Goal: Task Accomplishment & Management: Manage account settings

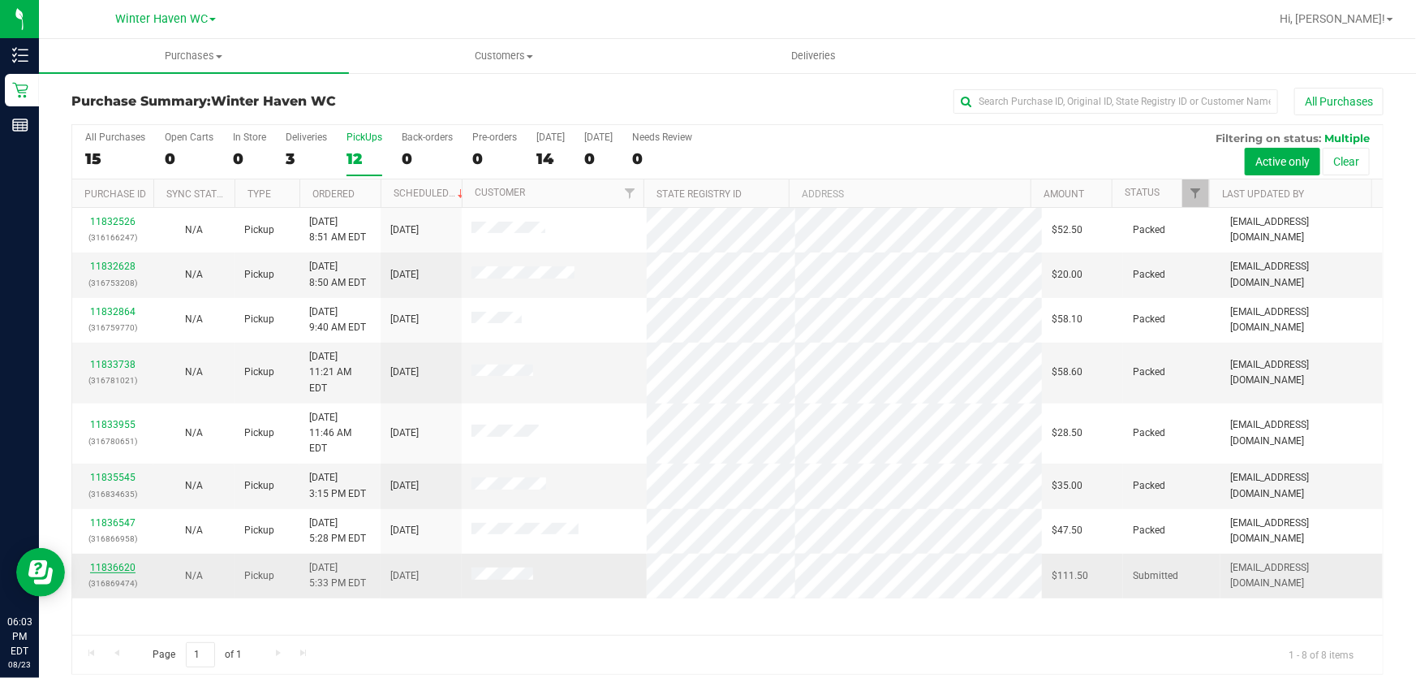
click at [115, 562] on link "11836620" at bounding box center [112, 567] width 45 height 11
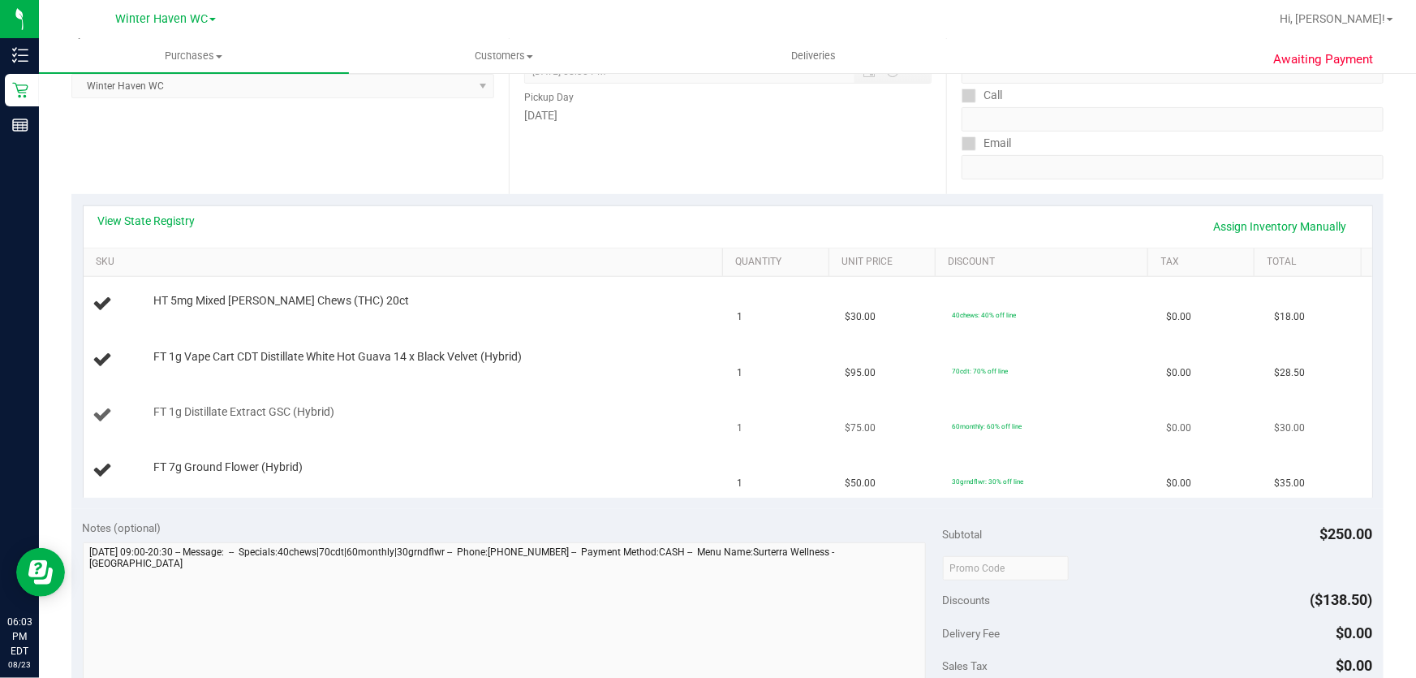
scroll to position [295, 0]
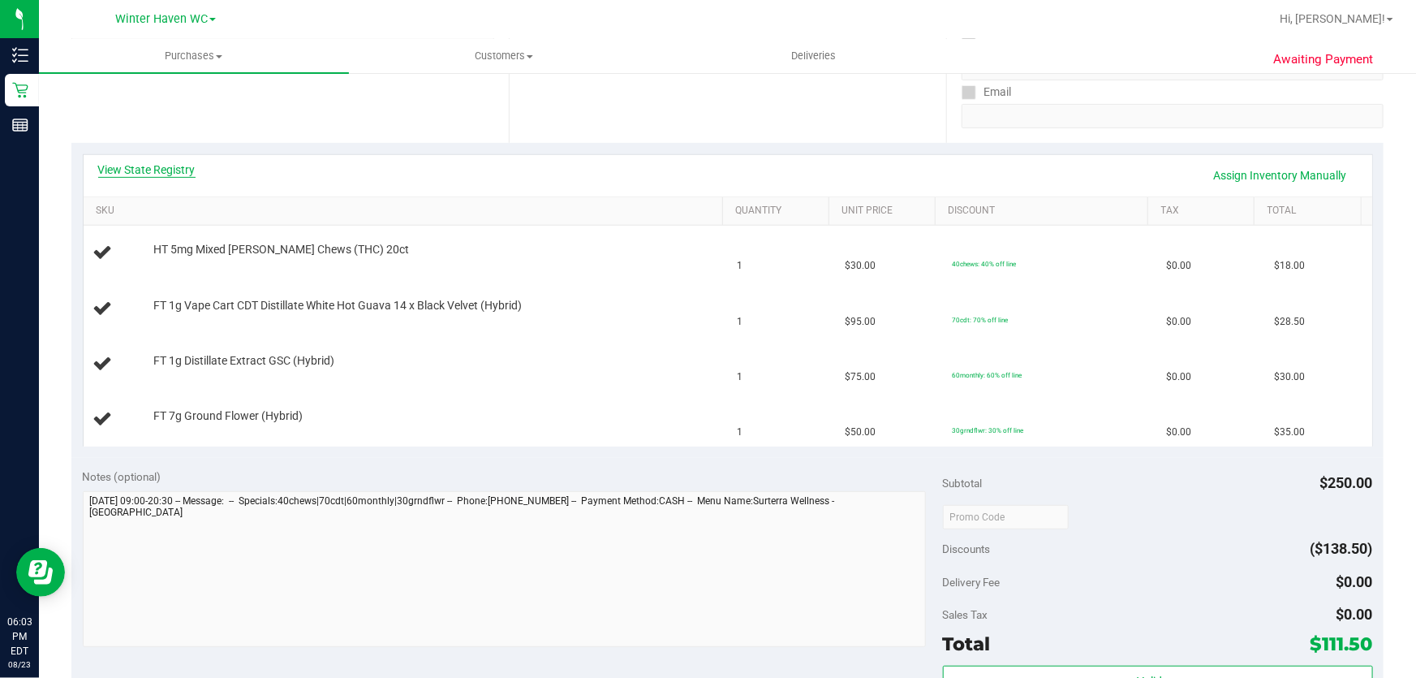
click at [165, 169] on link "View State Registry" at bounding box center [146, 169] width 97 height 16
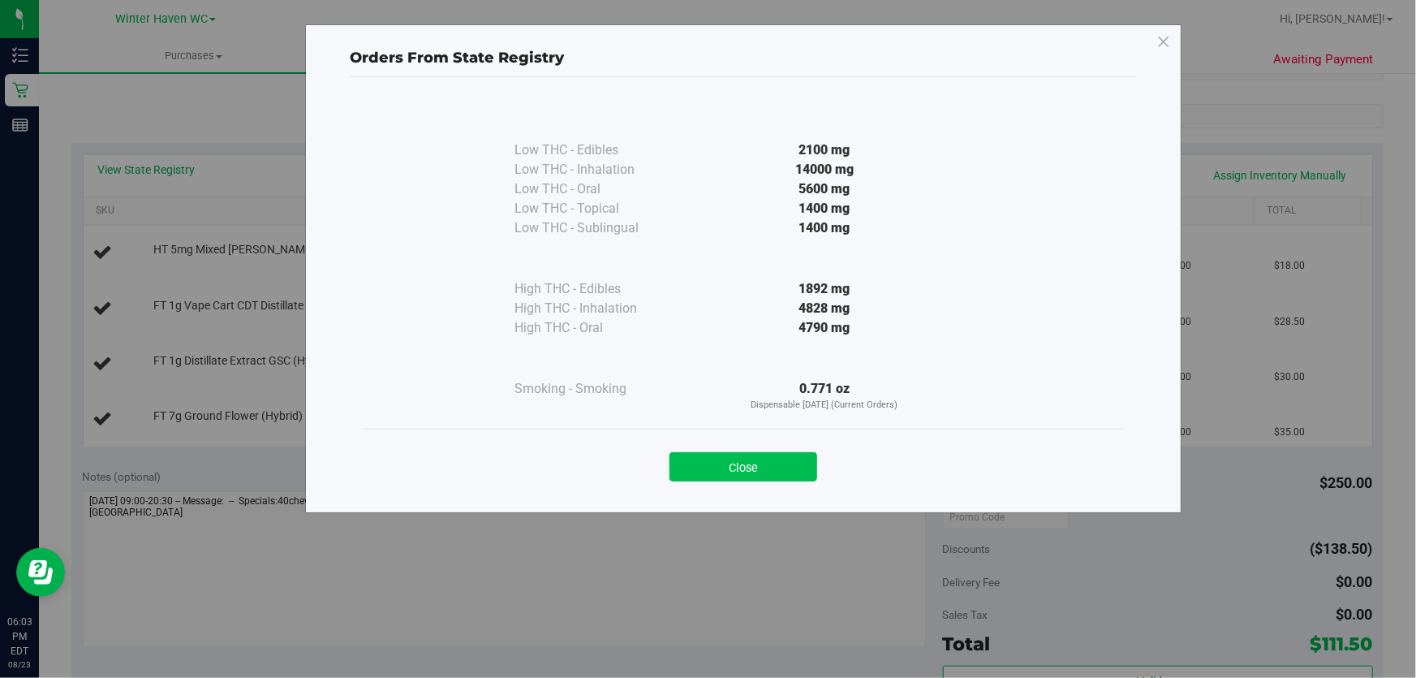
click at [746, 463] on button "Close" at bounding box center [743, 466] width 148 height 29
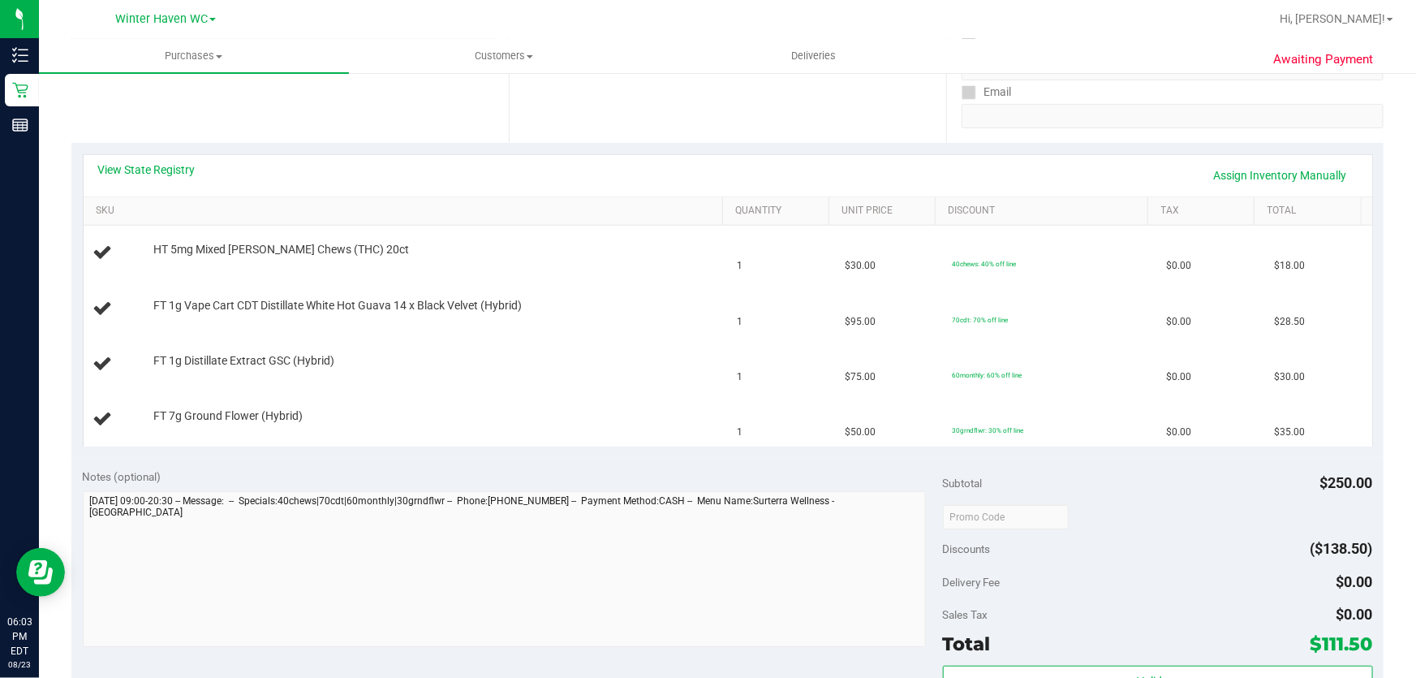
click at [640, 482] on div "Notes (optional)" at bounding box center [513, 476] width 860 height 16
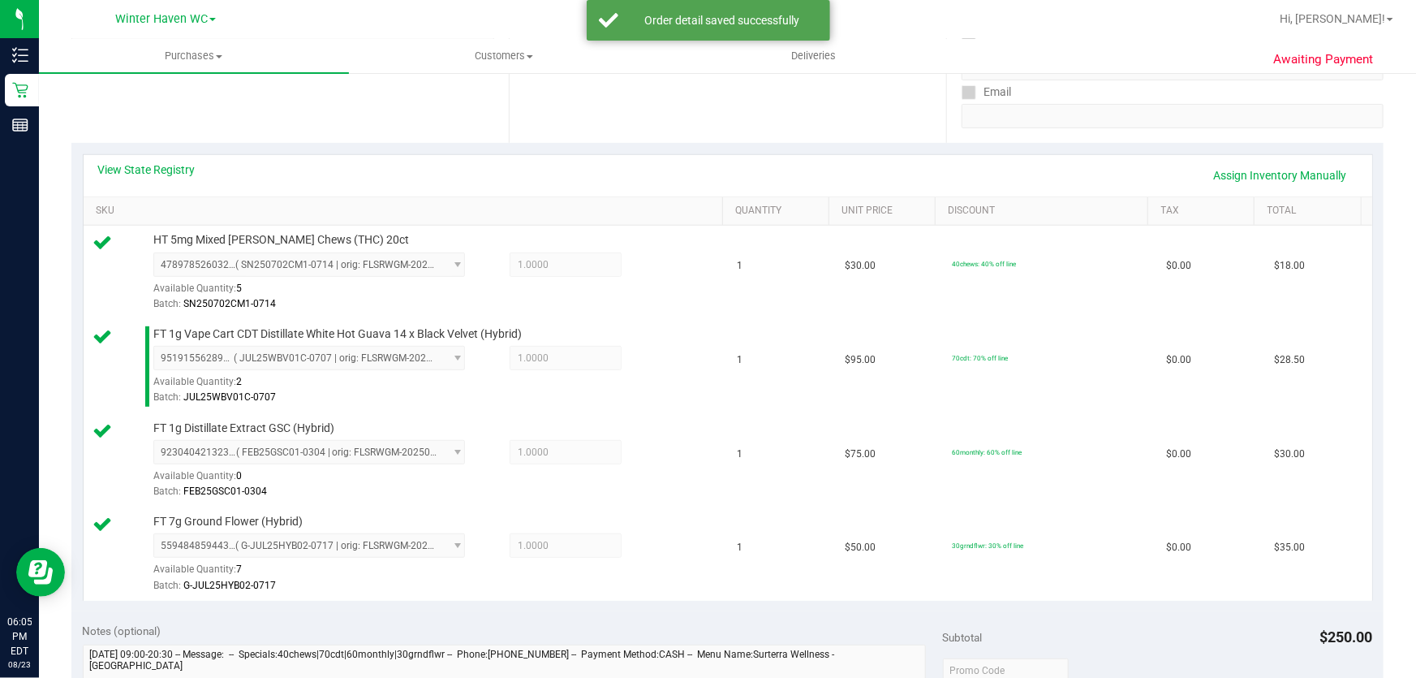
scroll to position [738, 0]
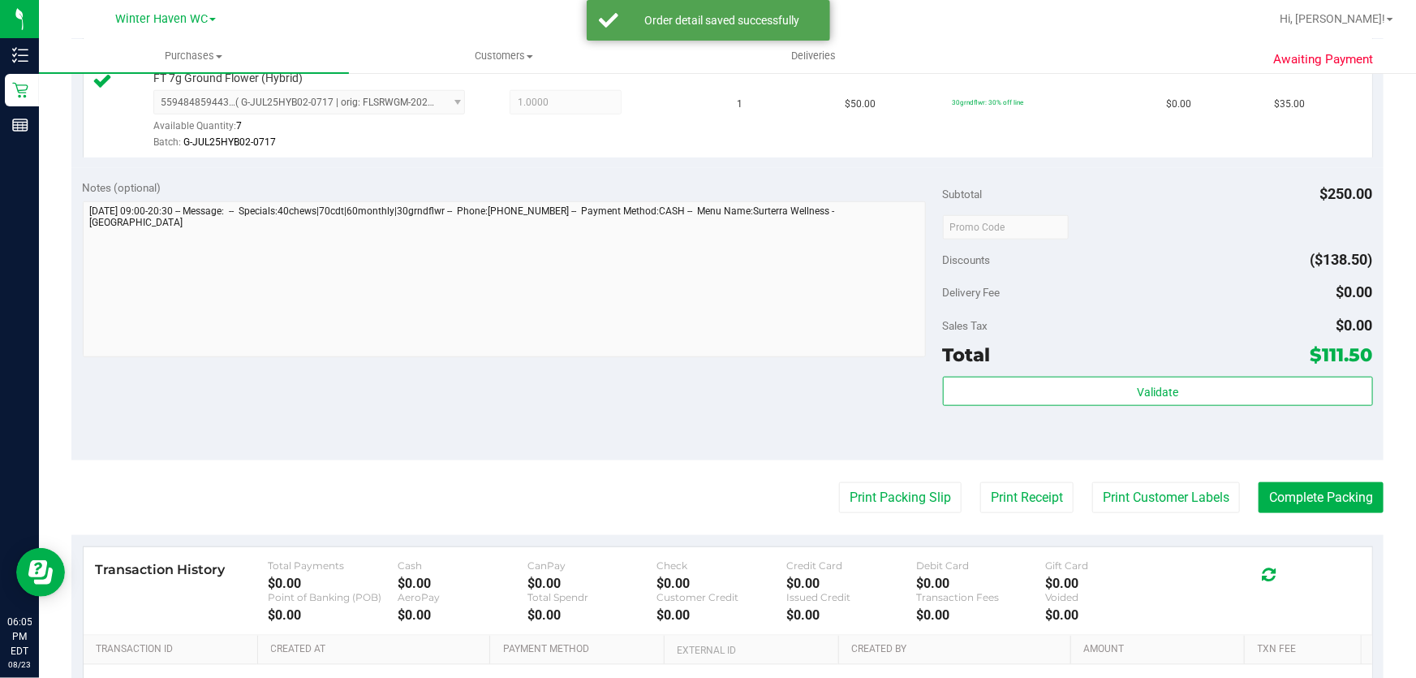
click at [1221, 245] on div "Discounts ($138.50)" at bounding box center [1158, 259] width 430 height 29
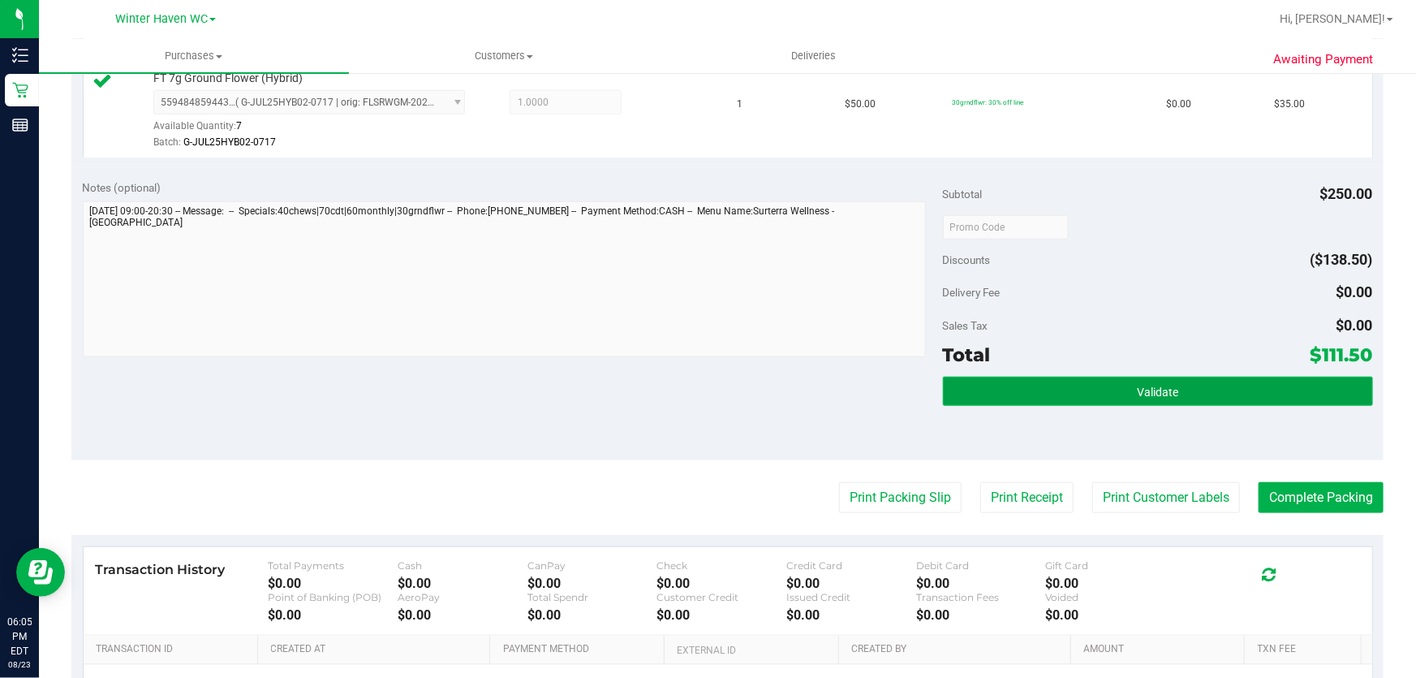
click at [1189, 381] on button "Validate" at bounding box center [1158, 391] width 430 height 29
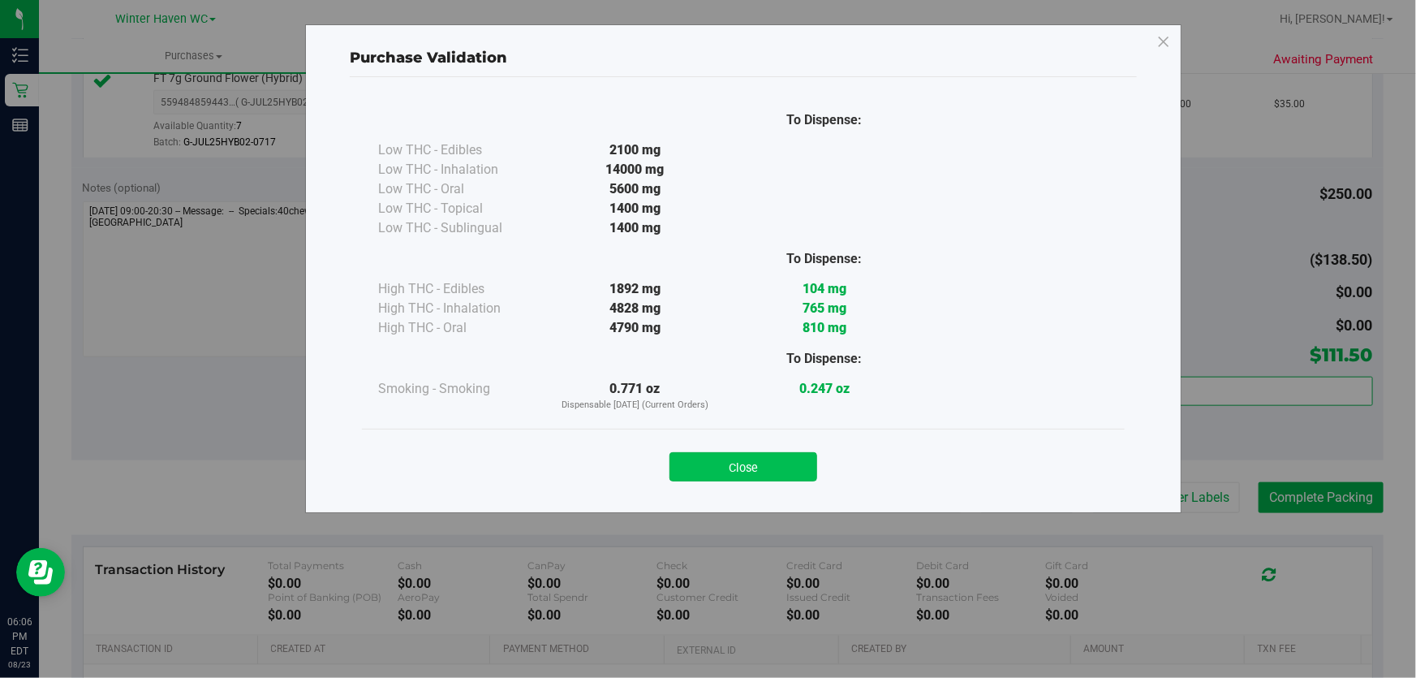
click at [743, 465] on button "Close" at bounding box center [743, 466] width 148 height 29
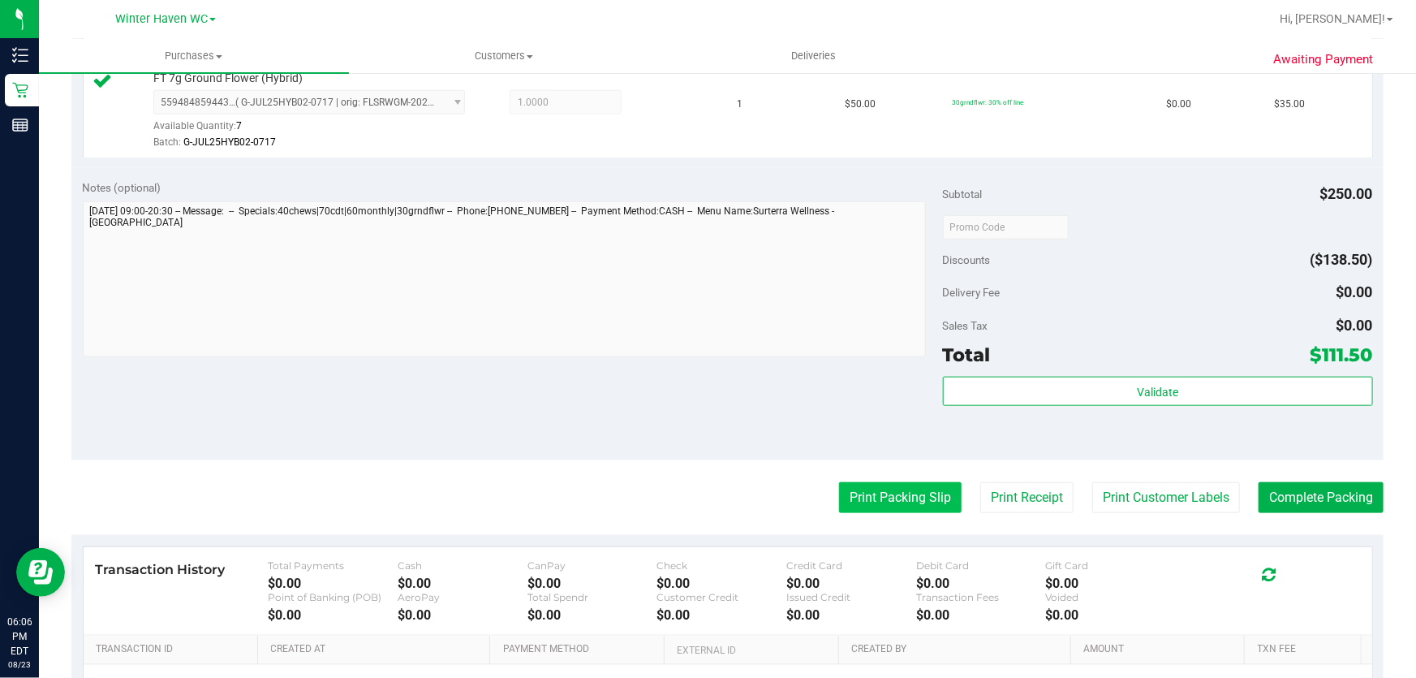
click at [890, 500] on button "Print Packing Slip" at bounding box center [900, 497] width 123 height 31
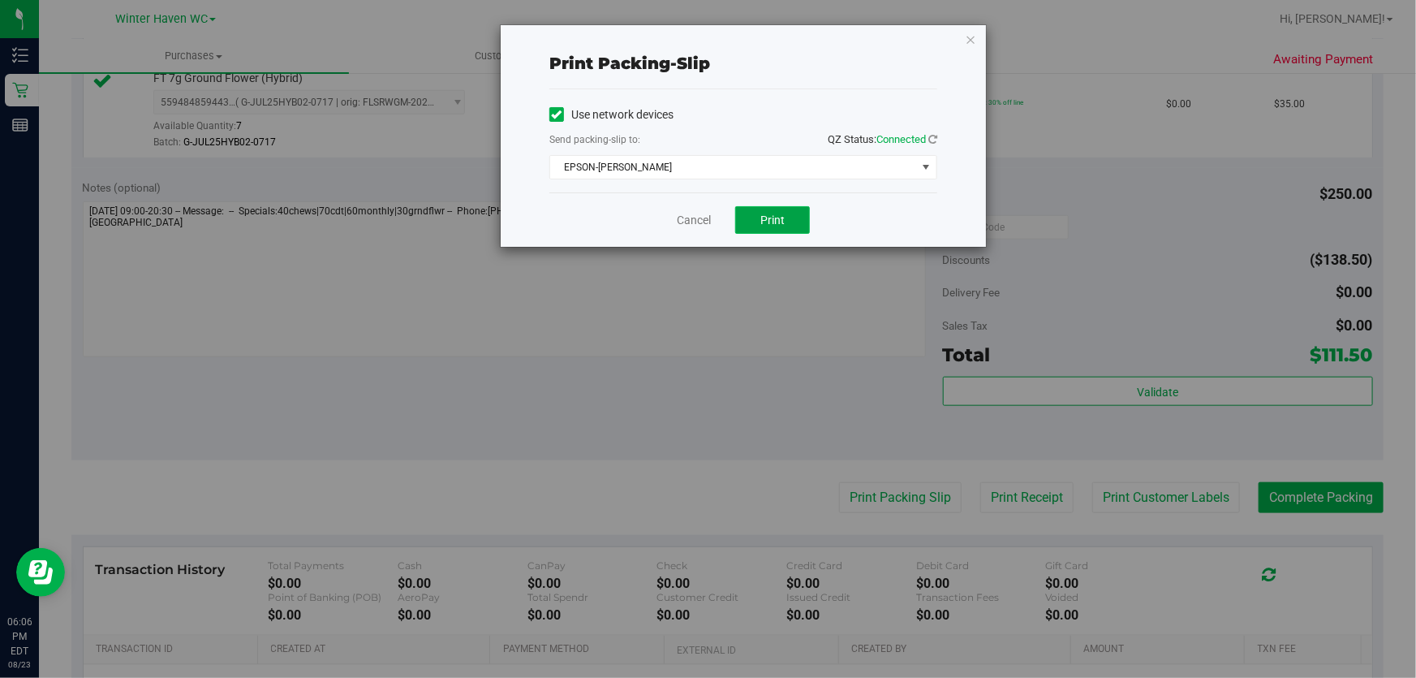
click at [774, 222] on span "Print" at bounding box center [772, 219] width 24 height 13
click at [691, 226] on link "Cancel" at bounding box center [694, 220] width 34 height 17
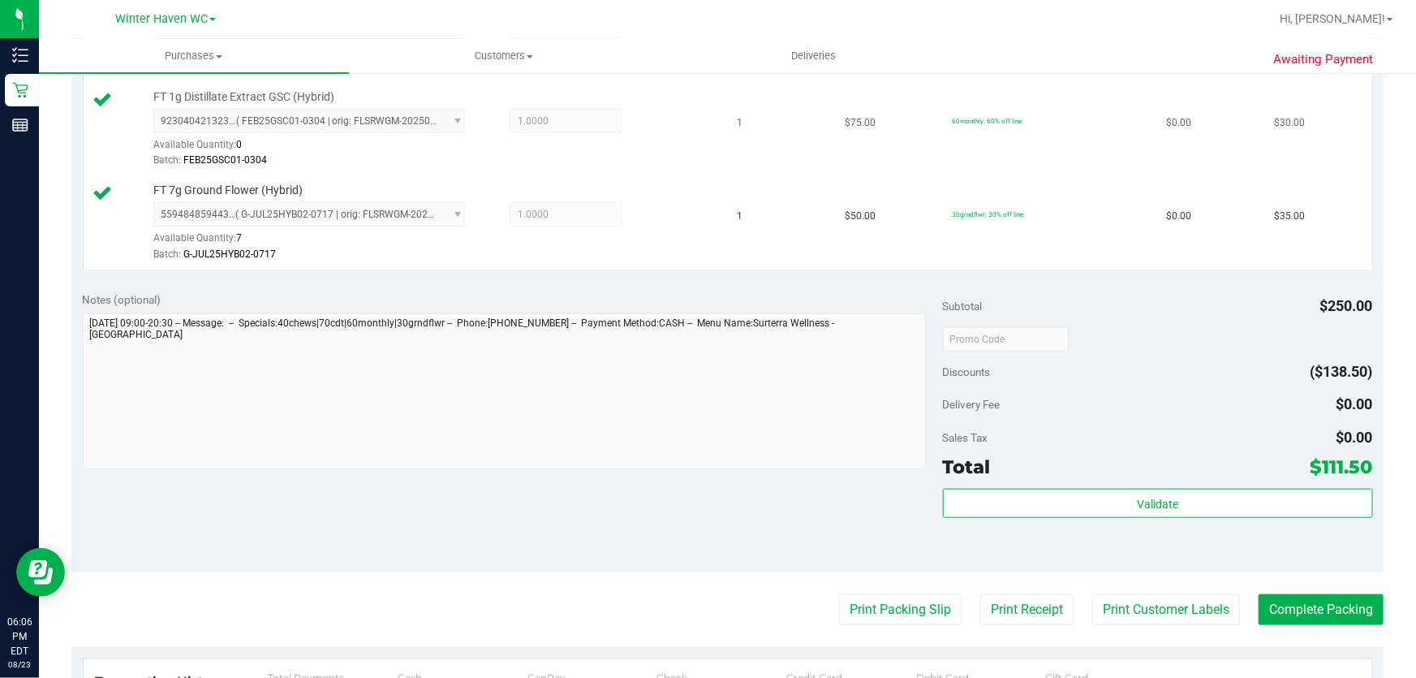
scroll to position [664, 0]
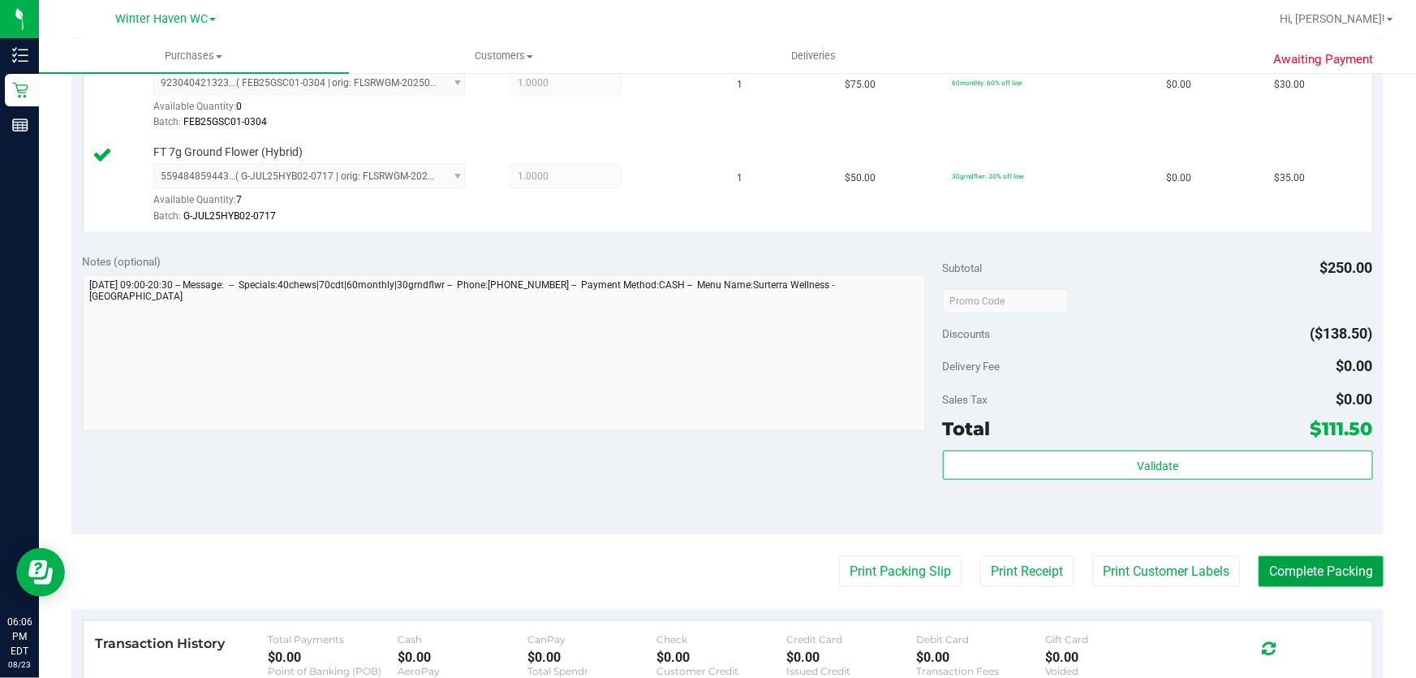
click at [1312, 565] on button "Complete Packing" at bounding box center [1321, 571] width 125 height 31
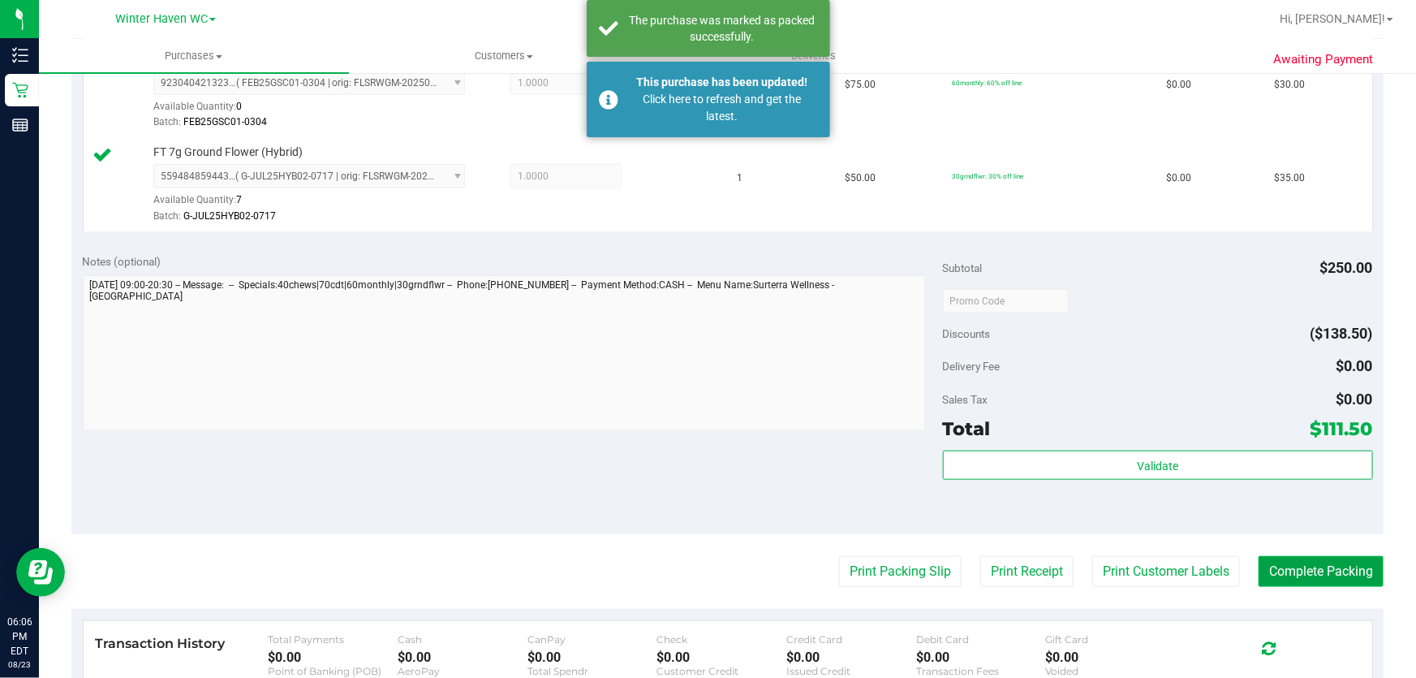
click at [1312, 564] on button "Complete Packing" at bounding box center [1321, 571] width 125 height 31
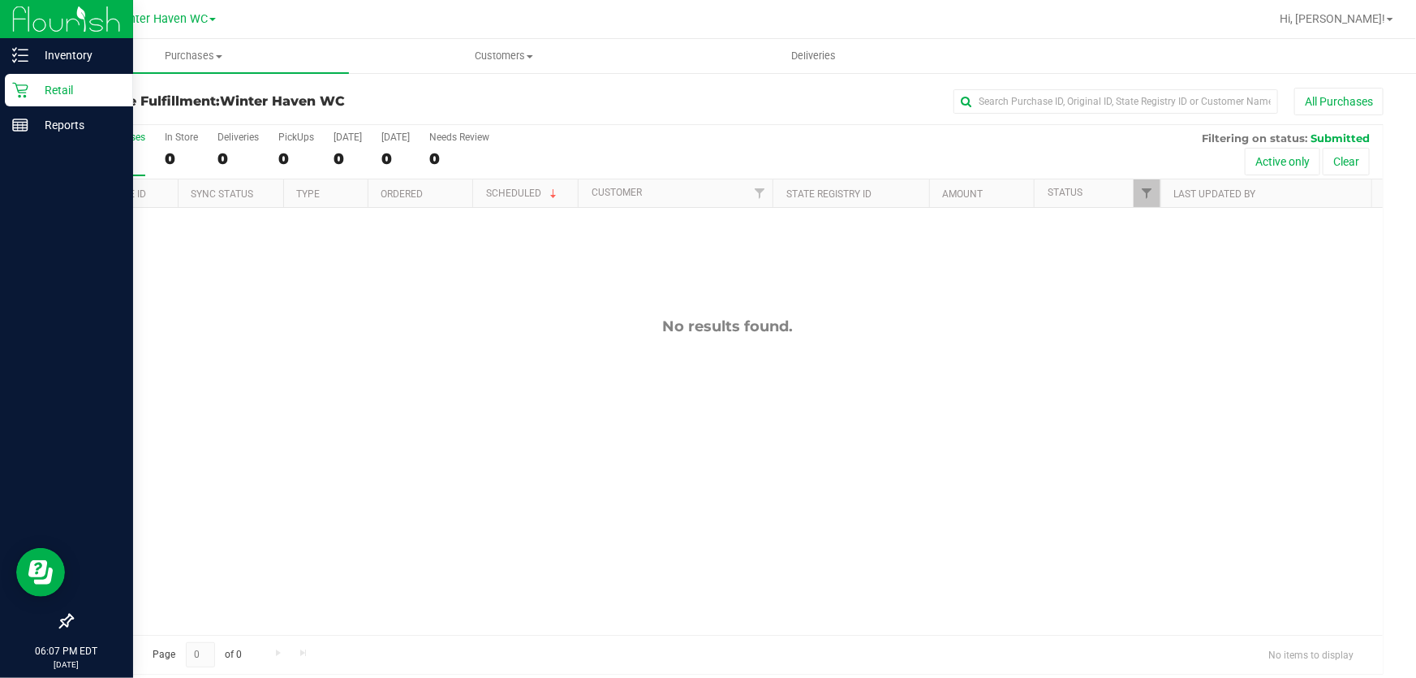
click at [54, 89] on p "Retail" at bounding box center [76, 89] width 97 height 19
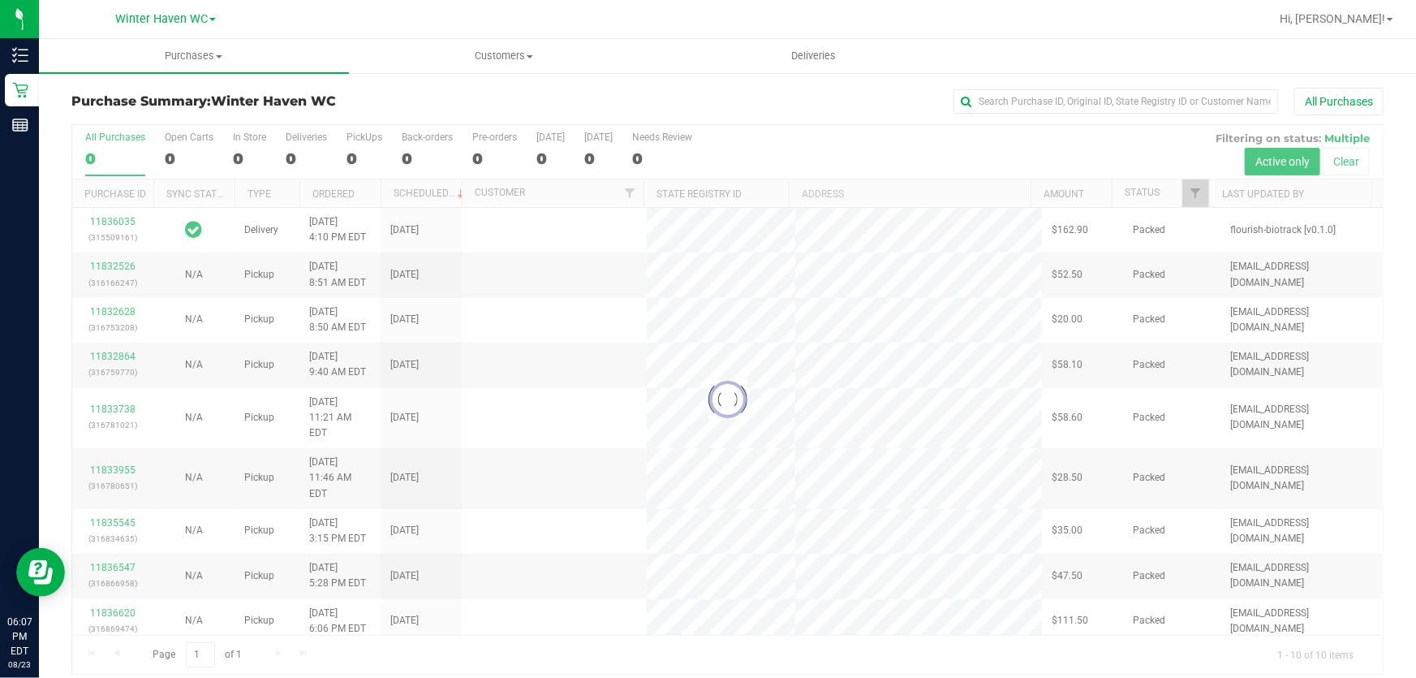
click at [447, 84] on div "Purchase Summary: [GEOGRAPHIC_DATA] All Purchases Loading... All Purchases 0 Op…" at bounding box center [727, 380] width 1377 height 619
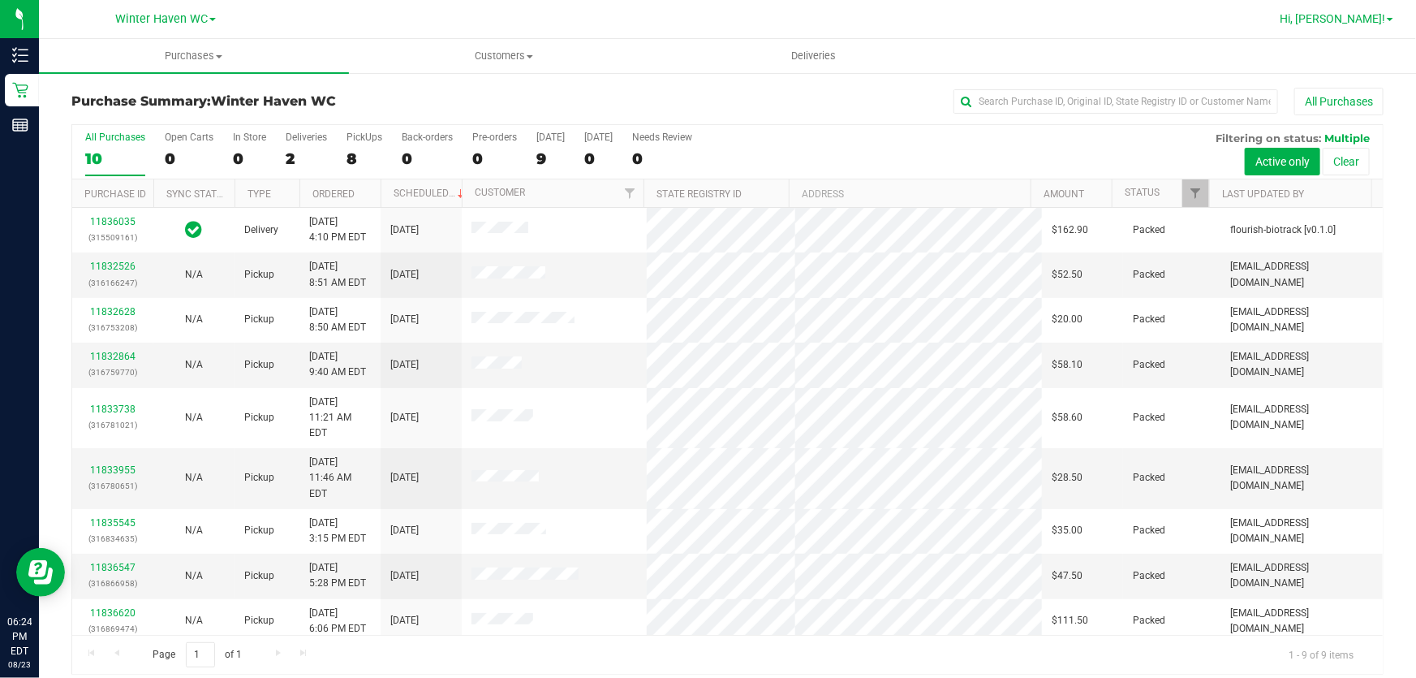
click at [1387, 15] on link "Hi, [PERSON_NAME]!" at bounding box center [1336, 19] width 127 height 17
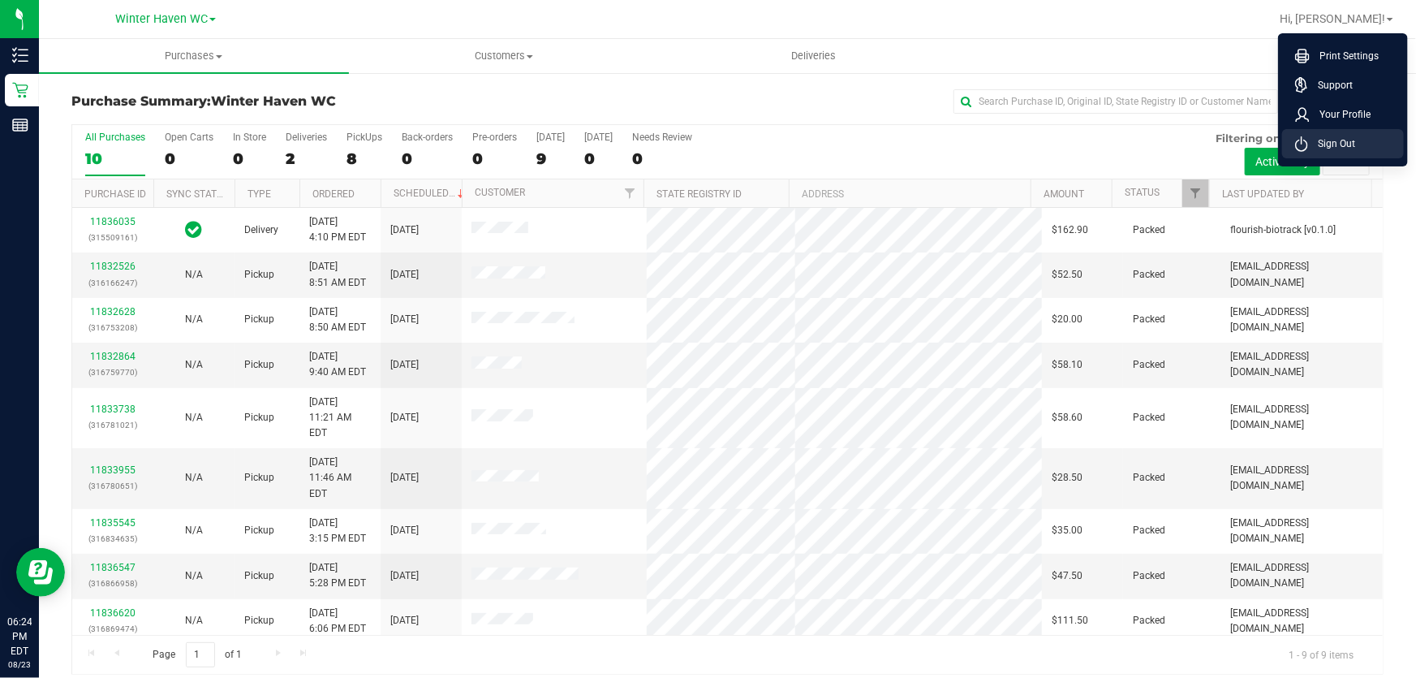
click at [1351, 145] on span "Sign Out" at bounding box center [1331, 144] width 47 height 16
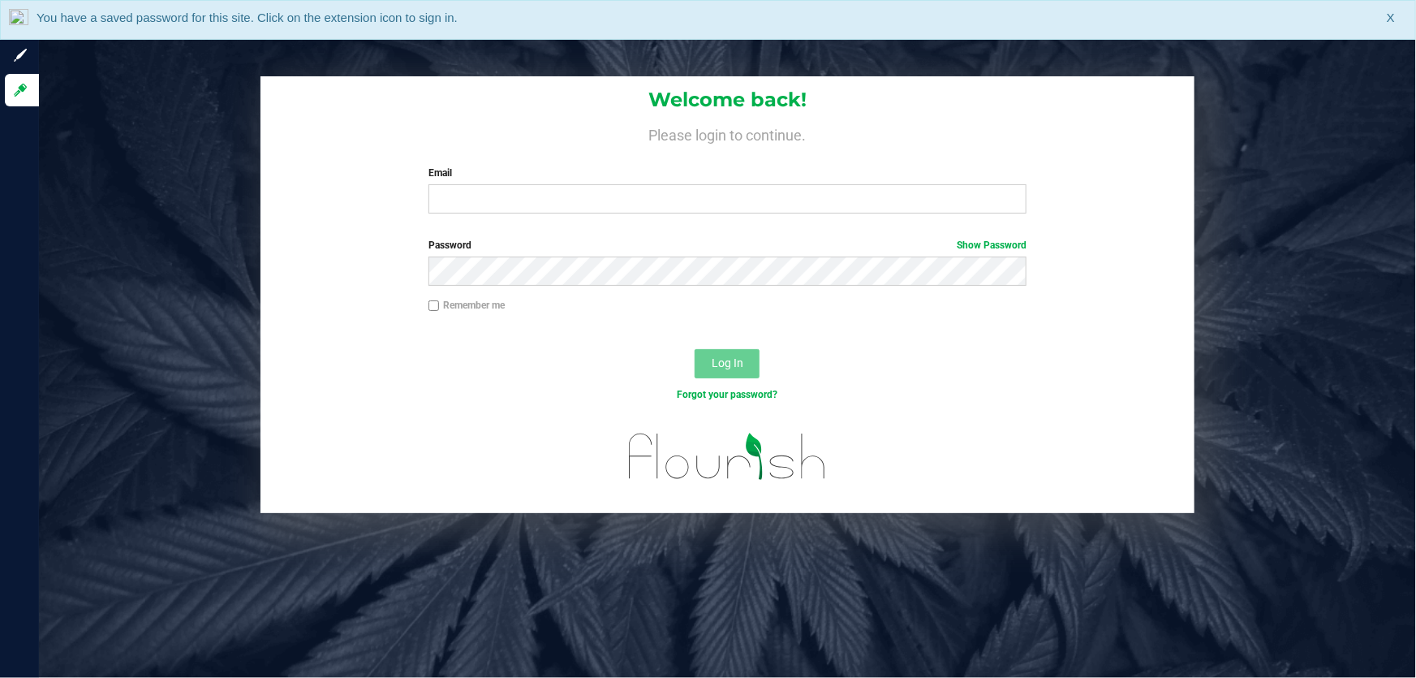
click at [220, 217] on div "Welcome back! Please login to continue. Email Required Please format your email…" at bounding box center [727, 294] width 1401 height 437
click at [369, 141] on h4 "Please login to continue." at bounding box center [727, 132] width 934 height 19
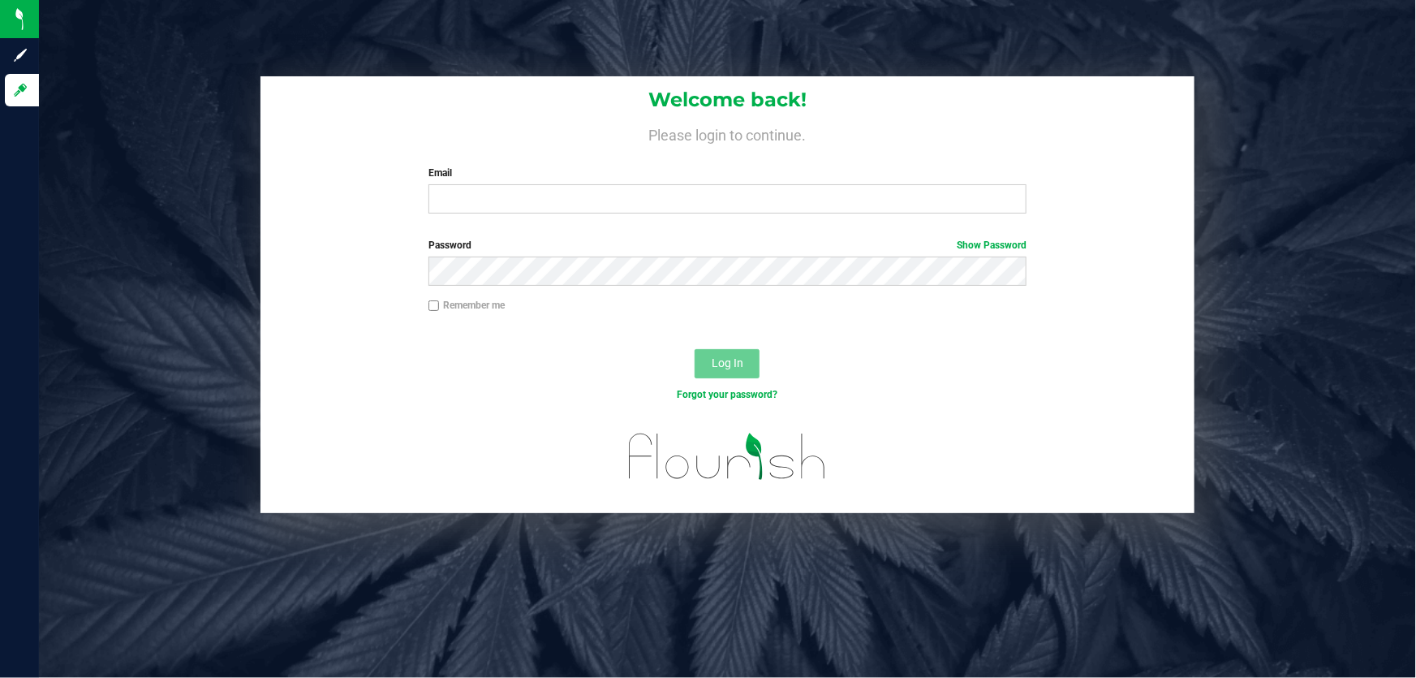
click at [438, 25] on div "Welcome back! Please login to continue. Email Required Please format your email…" at bounding box center [727, 339] width 1377 height 678
click at [231, 48] on div "Welcome back! Please login to continue. Email Required Please format your email…" at bounding box center [727, 339] width 1377 height 678
click at [222, 219] on div "Welcome back! Please login to continue. Email Required Please format your email…" at bounding box center [727, 294] width 1401 height 437
click at [204, 203] on div "Welcome back! Please login to continue. Email Required Please format your email…" at bounding box center [727, 294] width 1401 height 437
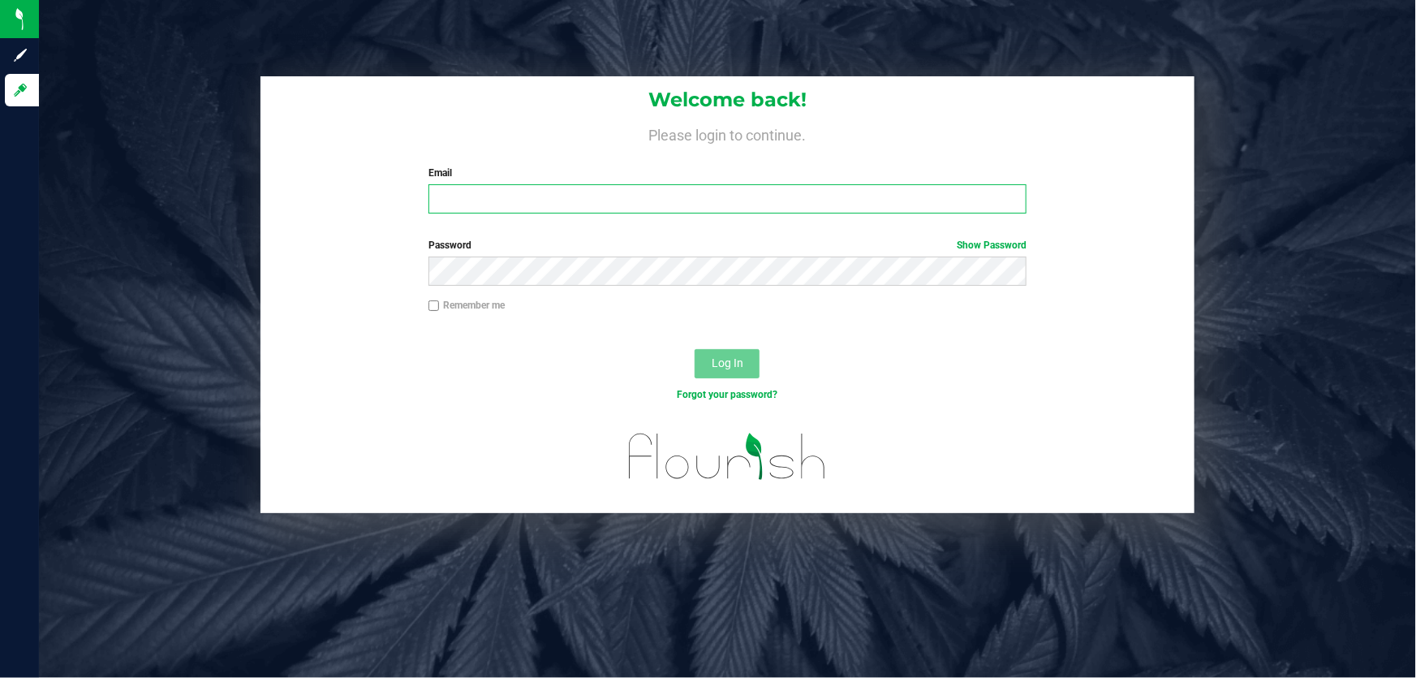
click at [527, 200] on input "Email" at bounding box center [727, 198] width 599 height 29
type input "cutaylor@liveparallel.com"
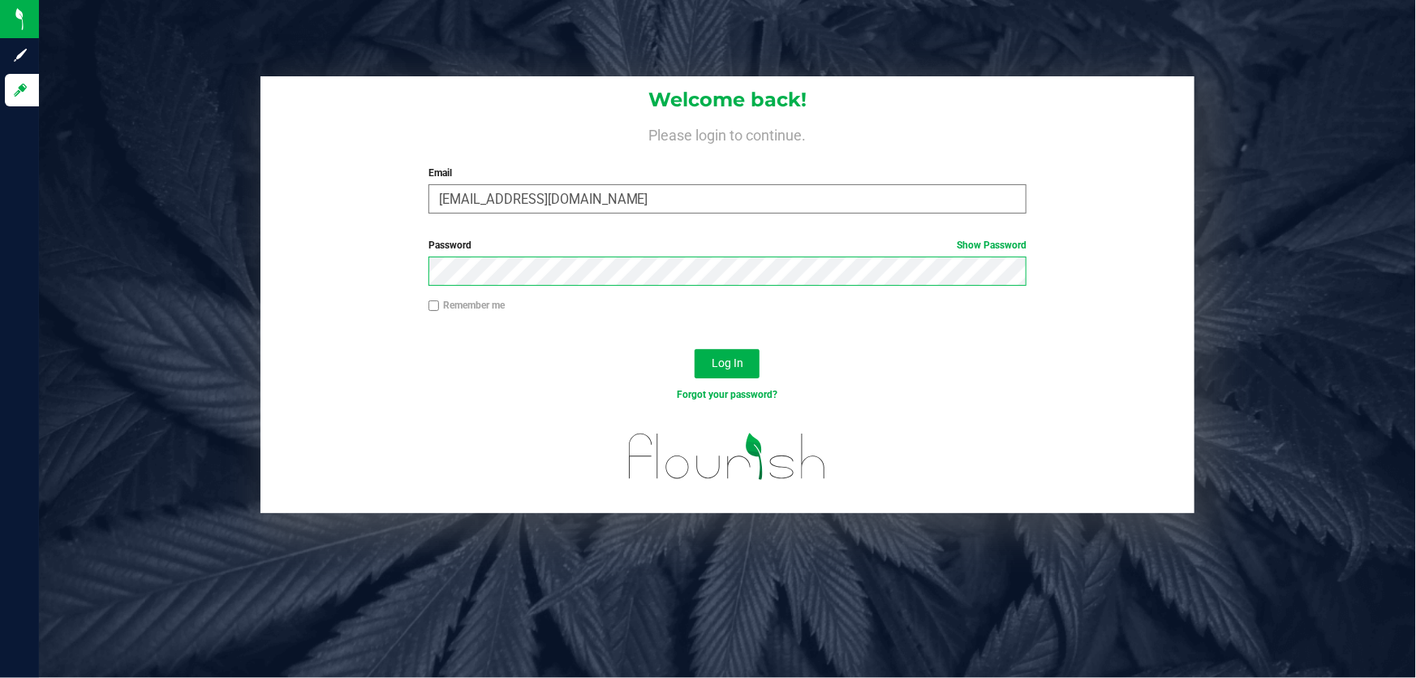
click at [695, 349] on button "Log In" at bounding box center [727, 363] width 65 height 29
